Goal: Check status: Check status

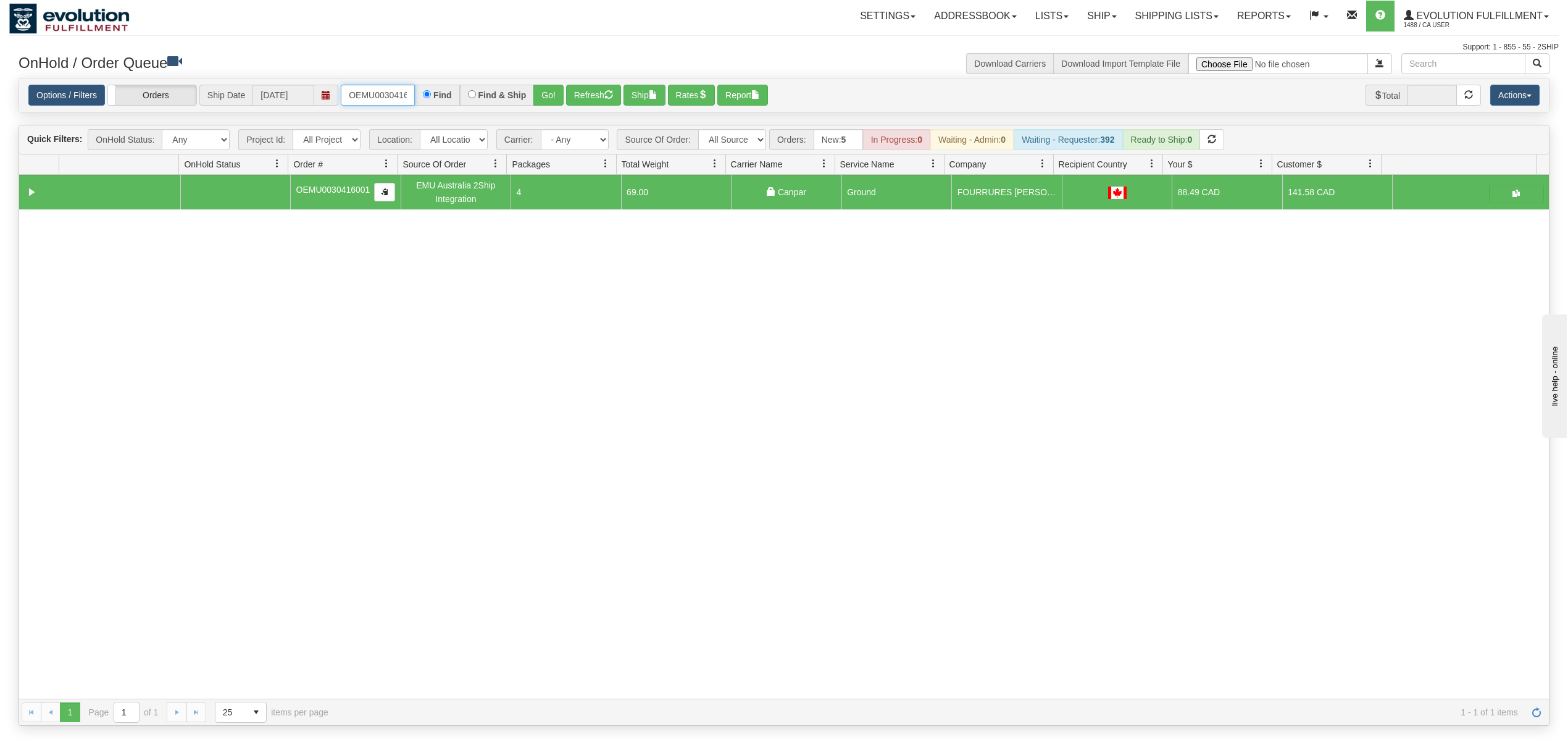
click at [374, 95] on input "OEMU0030416001" at bounding box center [378, 95] width 74 height 21
type input "1131"
click at [549, 90] on button "Go!" at bounding box center [548, 95] width 30 height 21
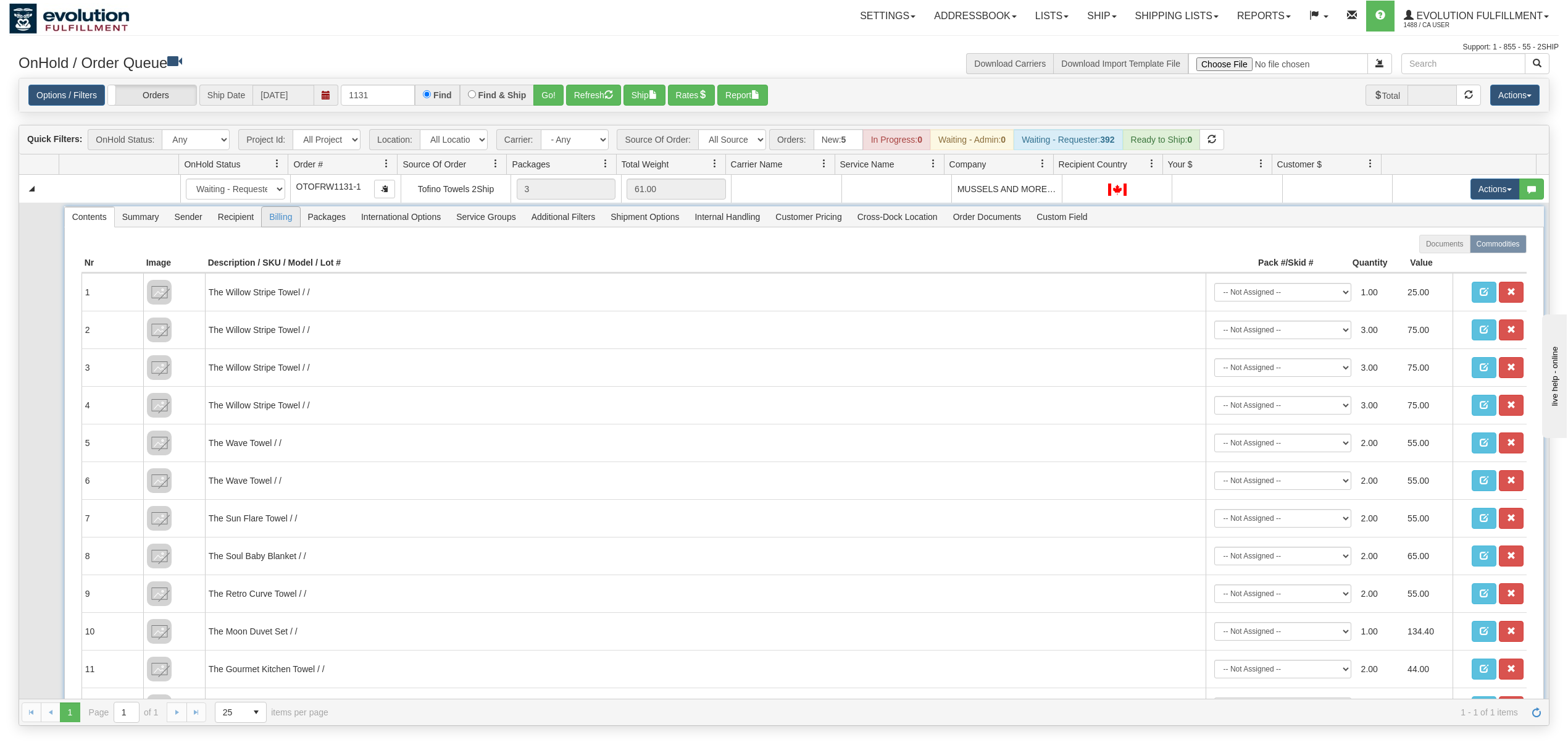
click at [281, 221] on span "Billing" at bounding box center [280, 217] width 38 height 20
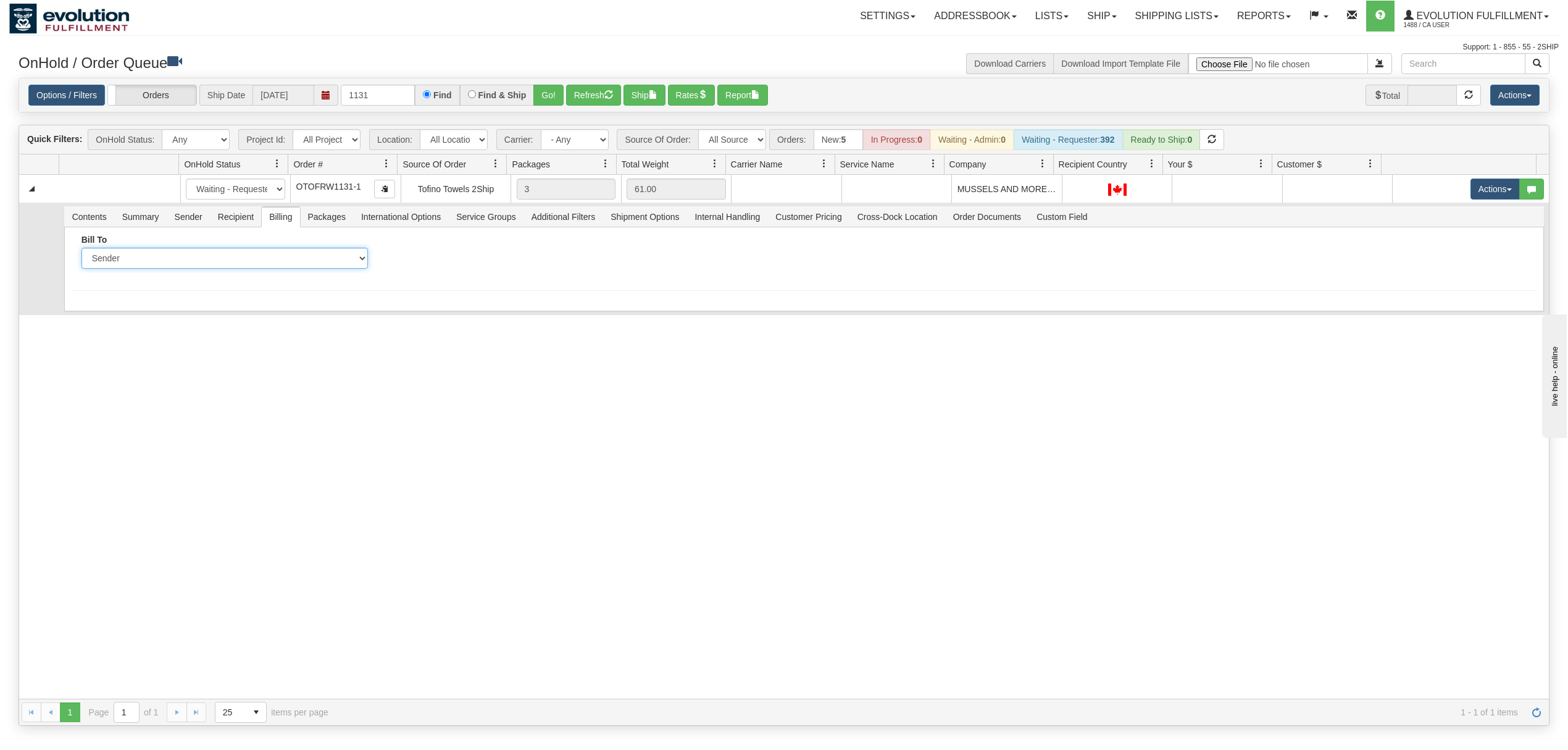
click at [228, 262] on select "Sender Recipient Third Party Collect" at bounding box center [225, 258] width 286 height 21
select select "2"
click at [81, 251] on select "Sender Recipient Third Party Collect" at bounding box center [225, 258] width 286 height 21
click at [453, 265] on input "Account" at bounding box center [530, 258] width 286 height 21
type input "721337693"
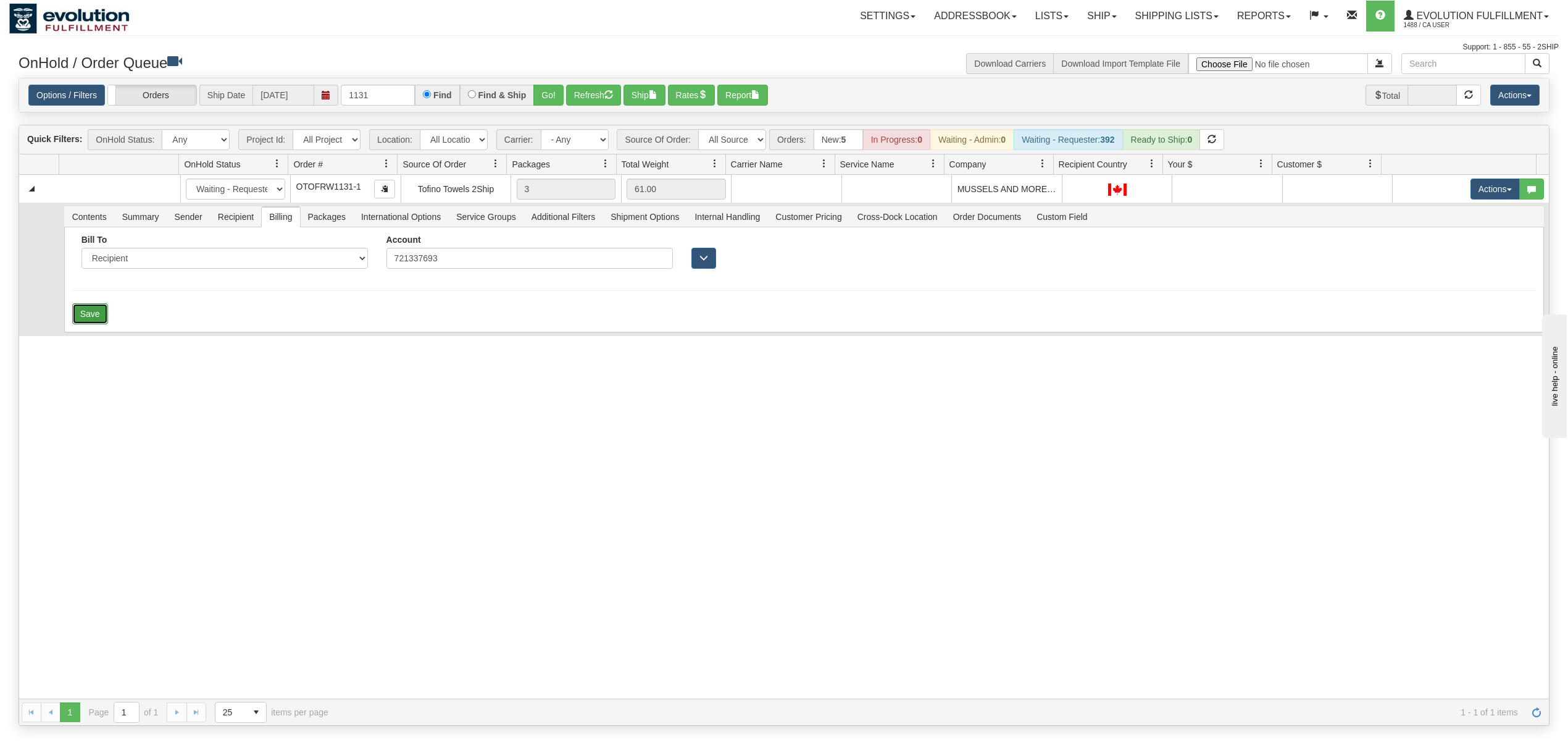
click at [81, 315] on button "Save" at bounding box center [90, 313] width 36 height 21
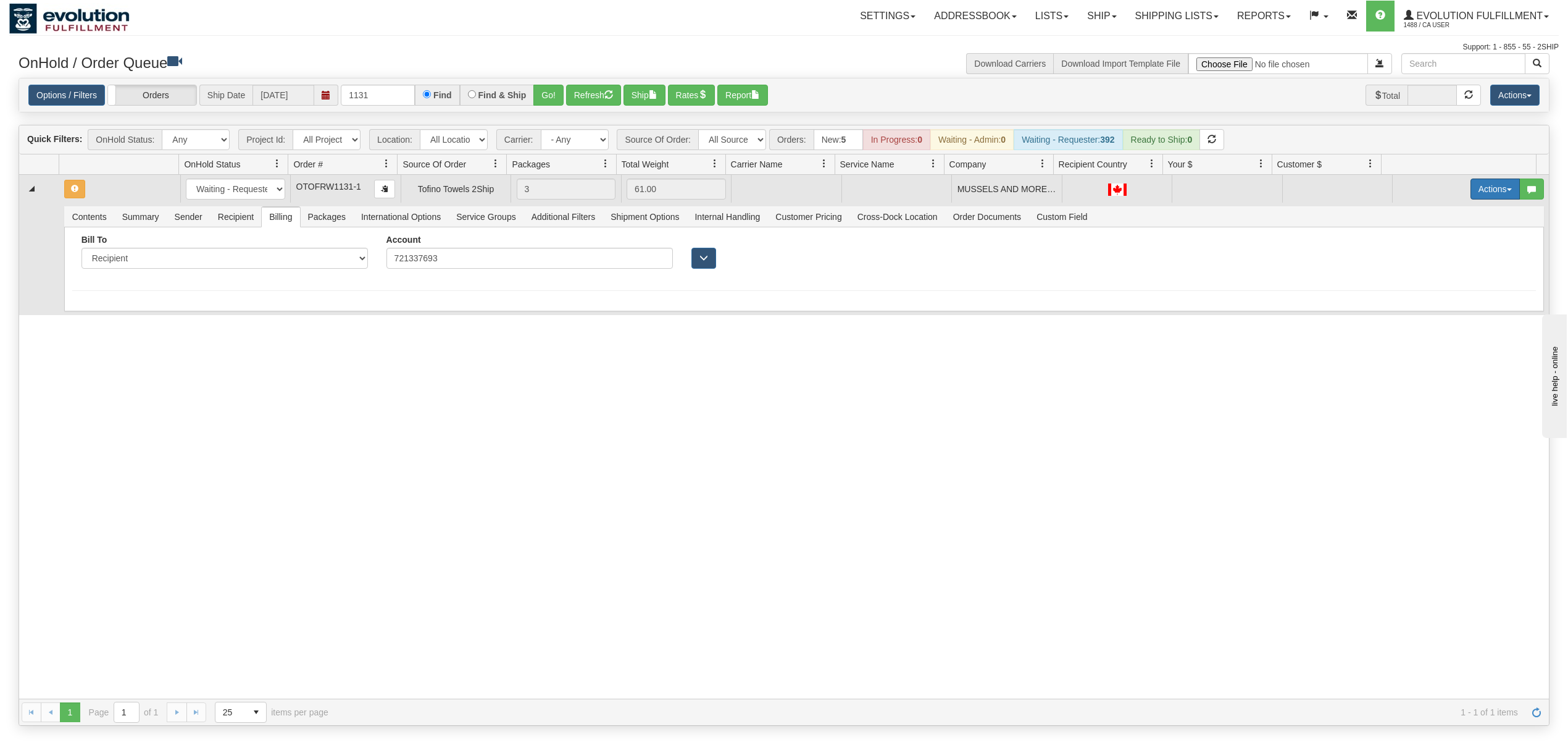
click at [1480, 188] on button "Actions" at bounding box center [1495, 188] width 50 height 21
click at [1432, 246] on span at bounding box center [1436, 243] width 9 height 9
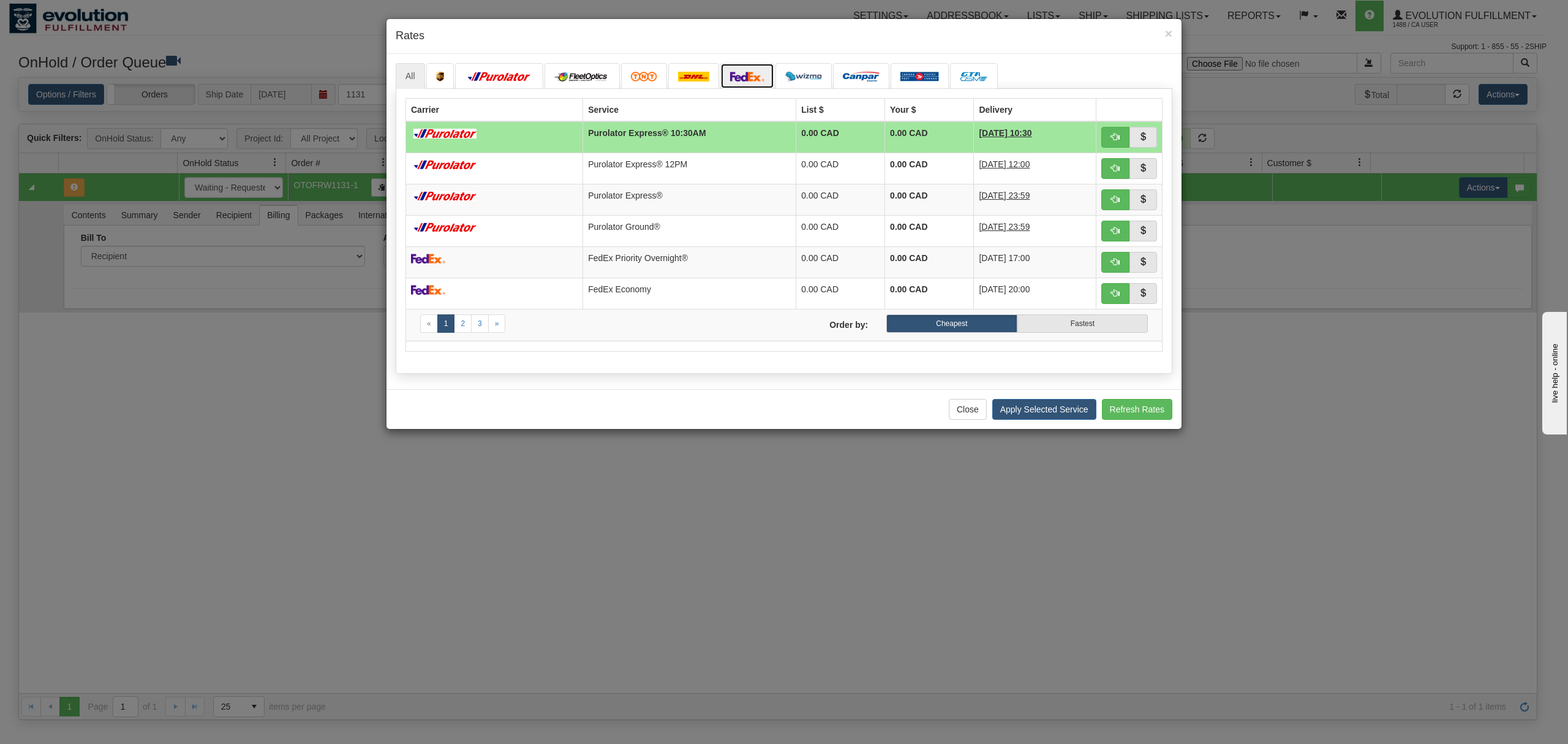
click at [733, 85] on link at bounding box center [747, 75] width 54 height 25
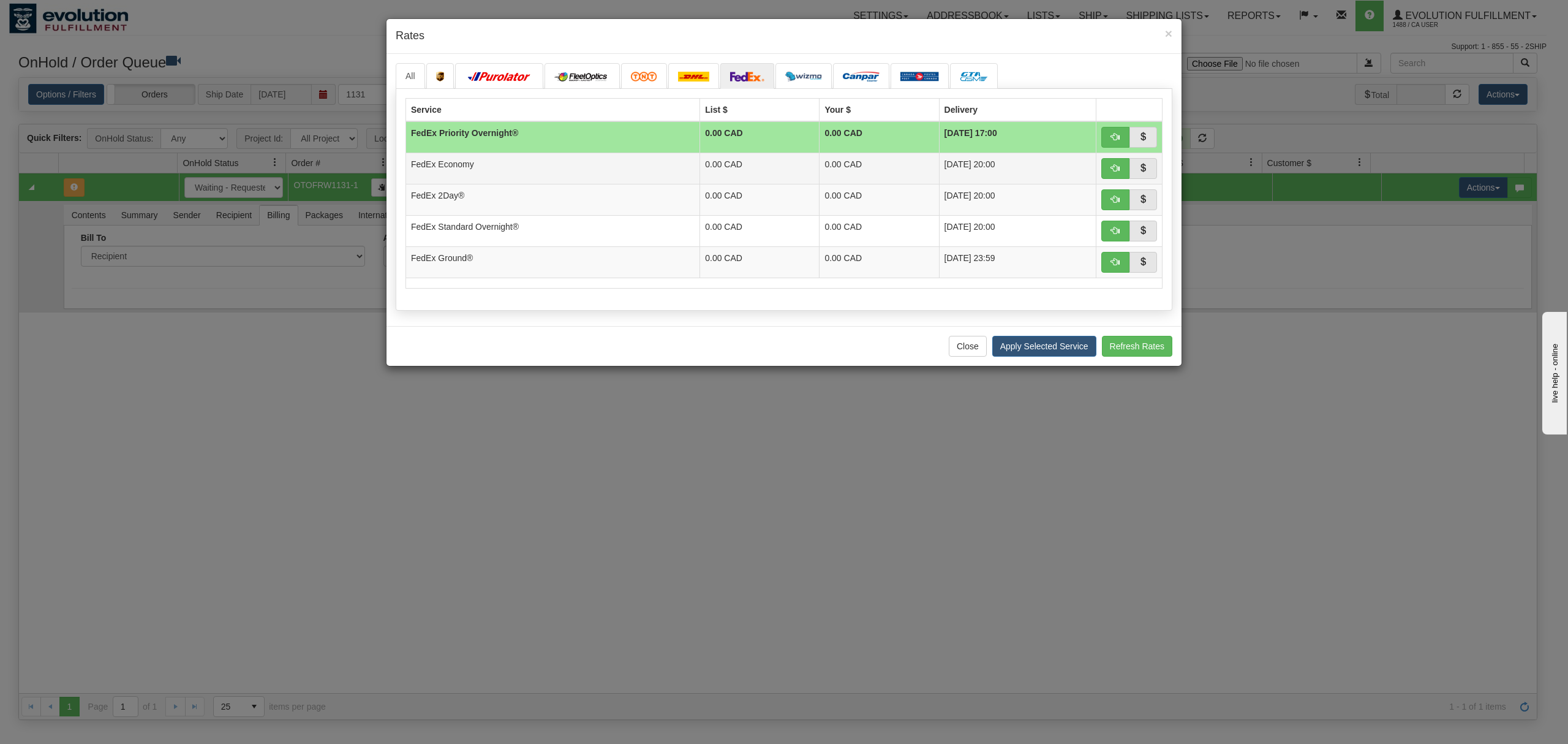
click at [605, 174] on td "FedEx Economy" at bounding box center [552, 168] width 294 height 32
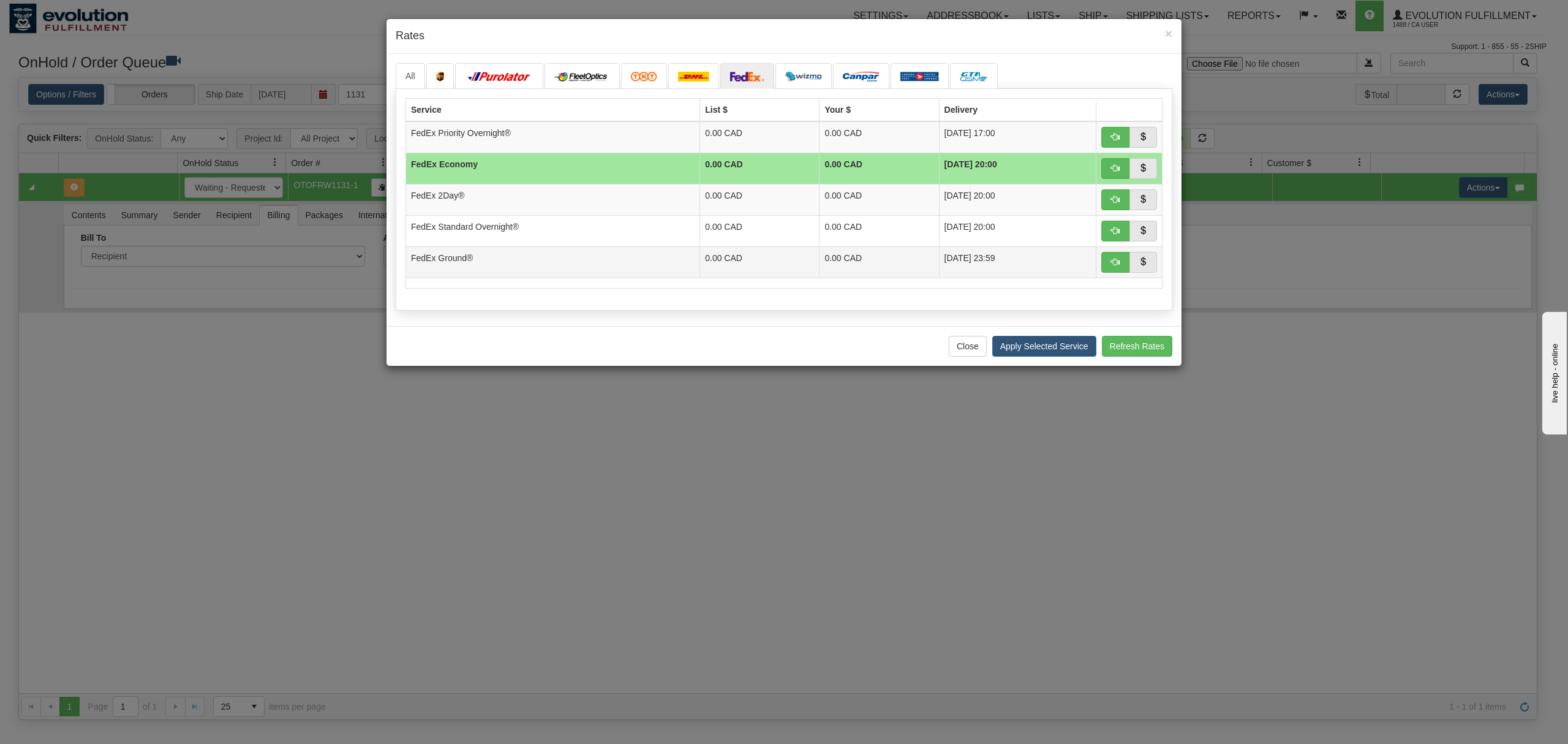
click at [502, 265] on td "FedEx Ground®" at bounding box center [552, 261] width 294 height 32
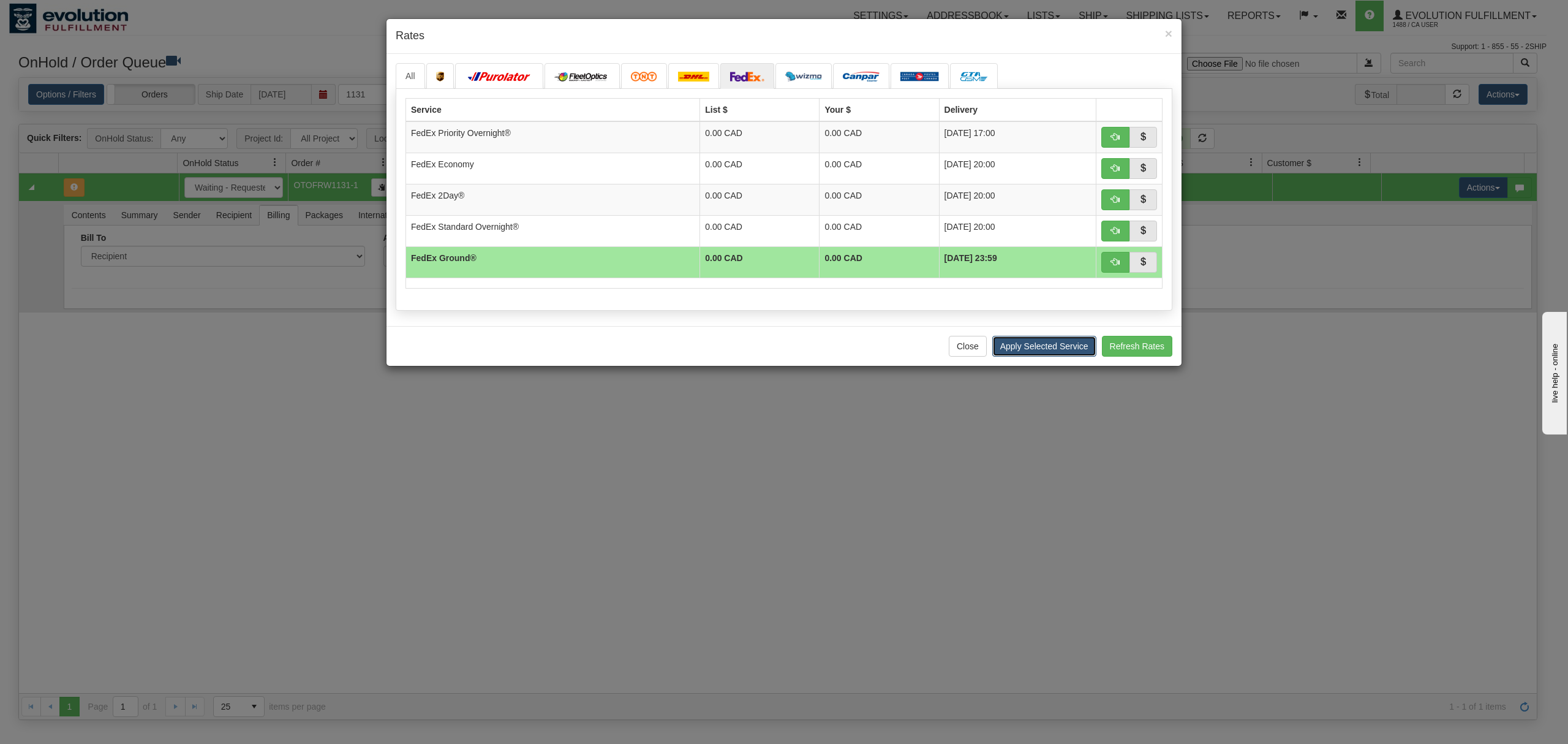
click at [1019, 349] on button "Apply Selected Service" at bounding box center [1044, 346] width 104 height 21
